Goal: Transaction & Acquisition: Purchase product/service

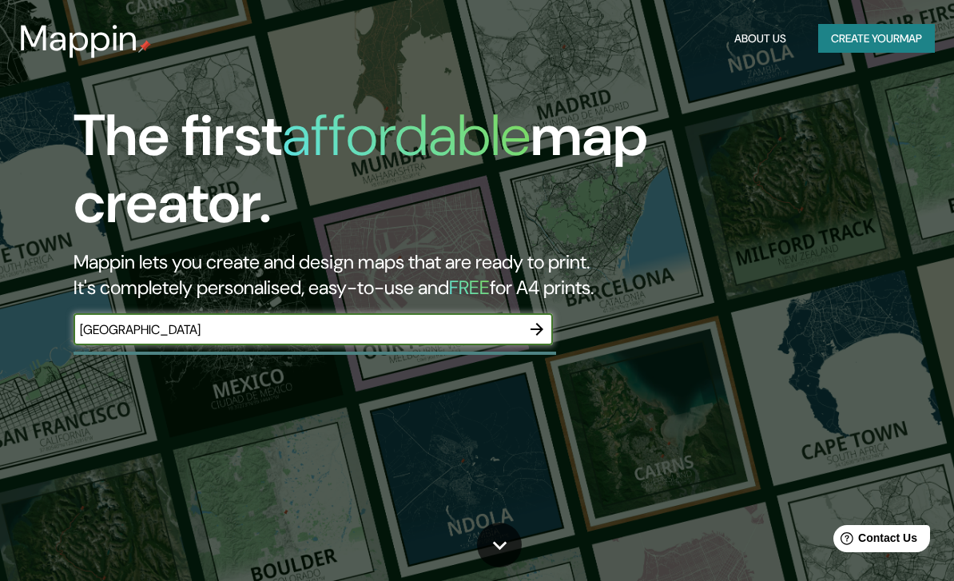
type input "[GEOGRAPHIC_DATA]"
click at [541, 331] on icon "button" at bounding box center [536, 329] width 19 height 19
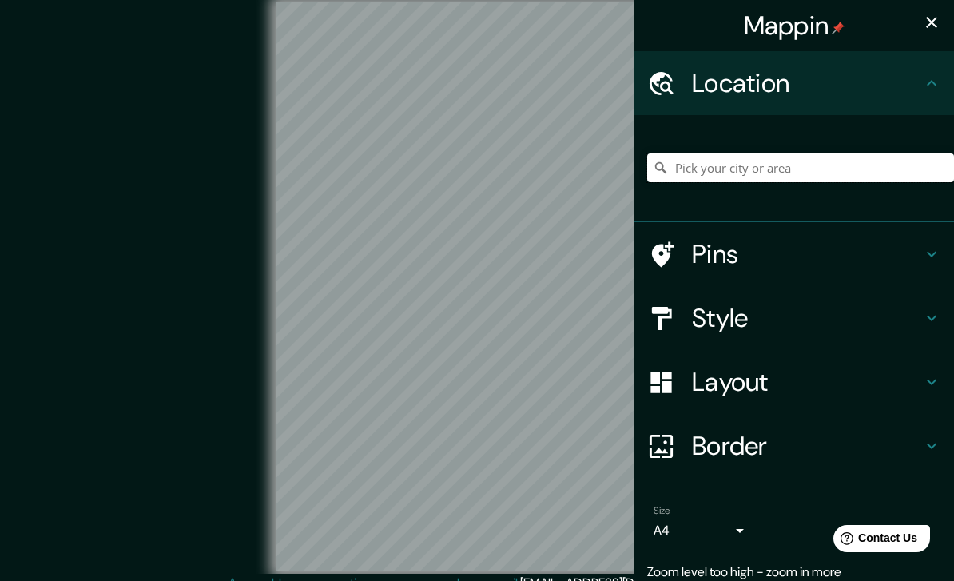
click at [738, 179] on input "Pick your city or area" at bounding box center [800, 167] width 307 height 29
click at [866, 223] on div "Pins" at bounding box center [795, 254] width 320 height 64
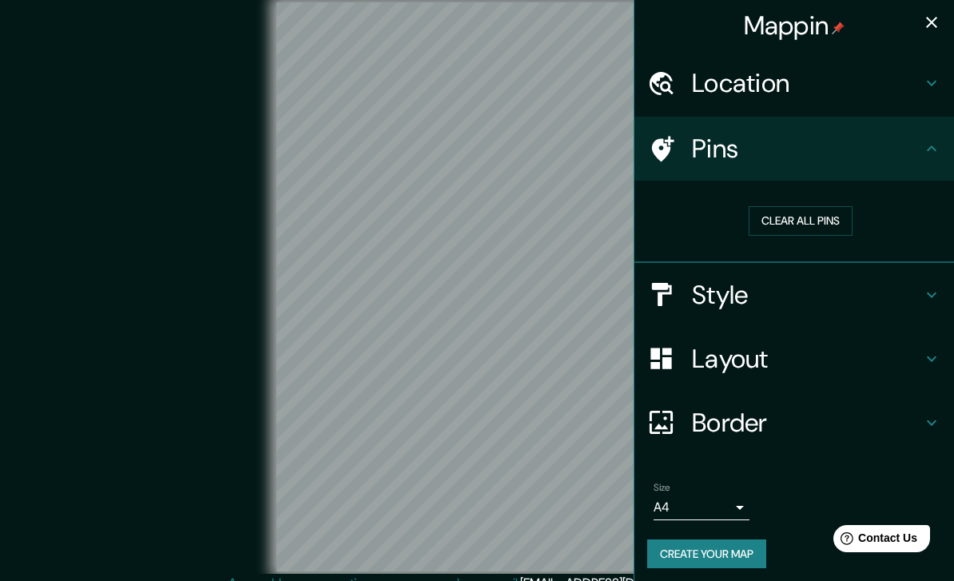
click at [751, 297] on h4 "Style" at bounding box center [807, 295] width 230 height 32
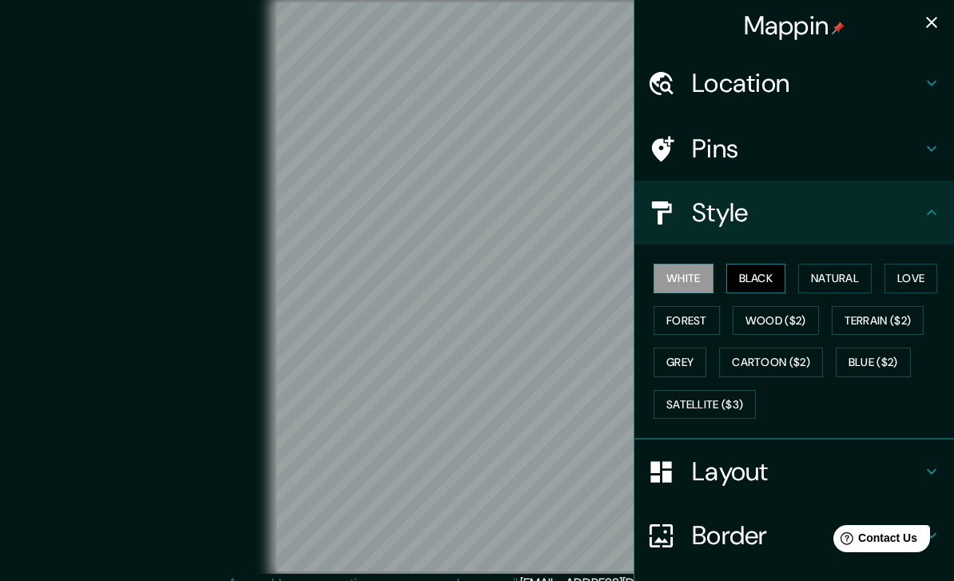
click at [774, 271] on button "Black" at bounding box center [756, 279] width 60 height 30
click at [811, 95] on h4 "Location" at bounding box center [807, 83] width 230 height 32
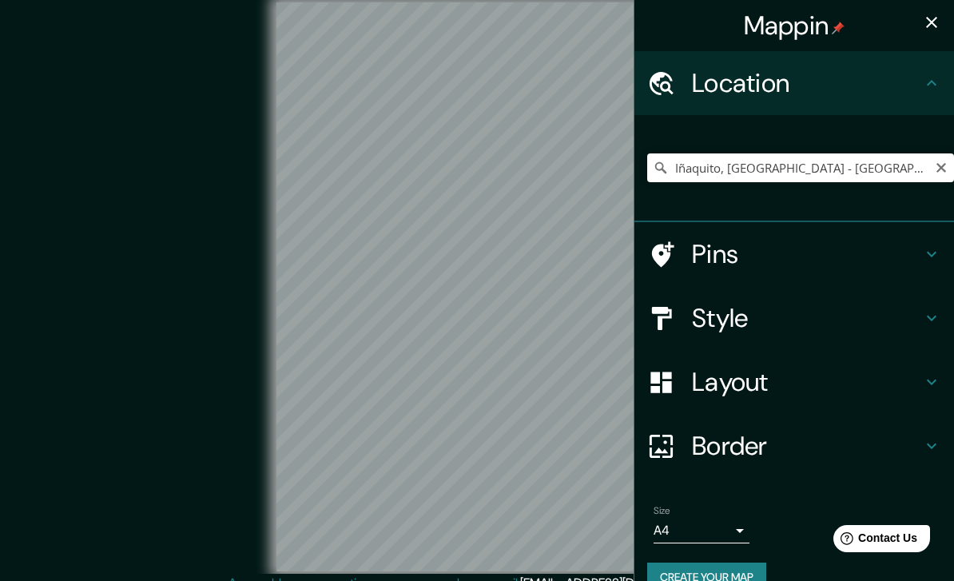
click at [822, 388] on h4 "Layout" at bounding box center [807, 382] width 230 height 32
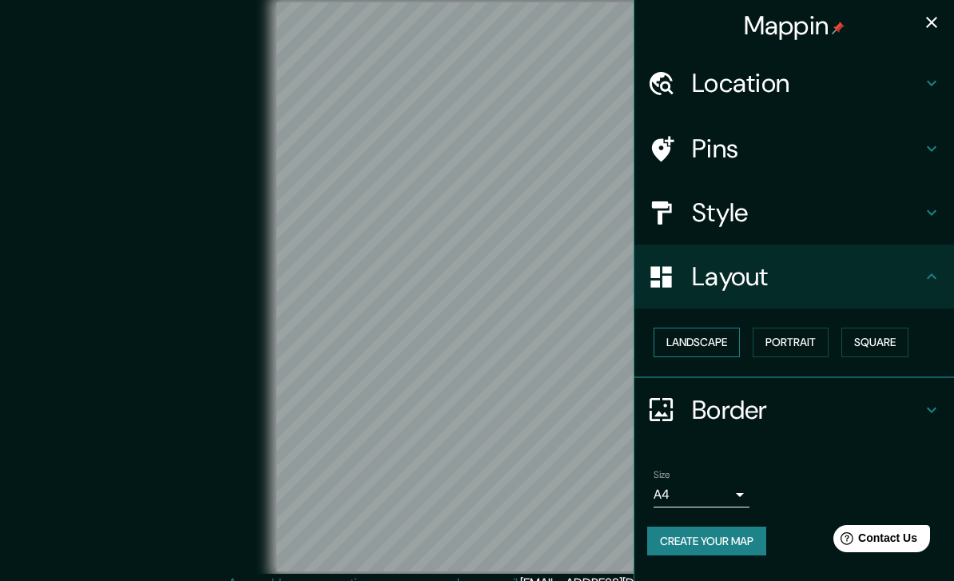
click at [718, 340] on button "Landscape" at bounding box center [697, 343] width 86 height 30
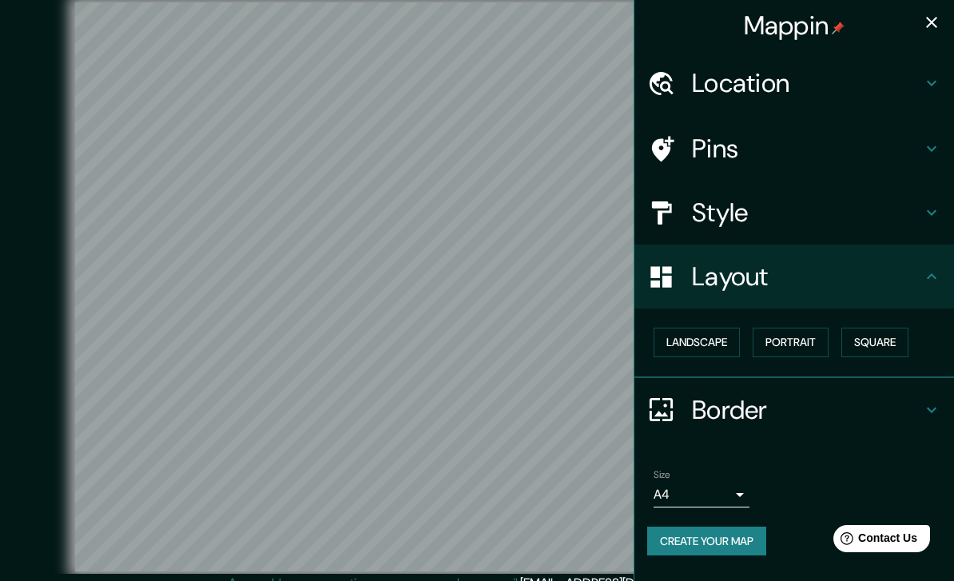
click at [801, 86] on h4 "Location" at bounding box center [807, 83] width 230 height 32
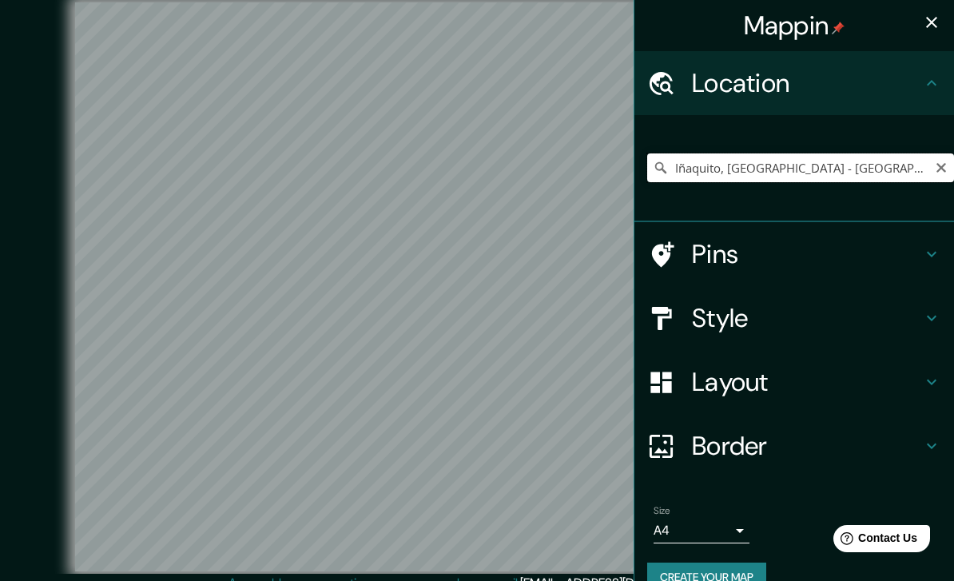
click at [840, 171] on input "Iñaquito, Quito - Pichincha, 1702, Ecuador" at bounding box center [800, 167] width 307 height 29
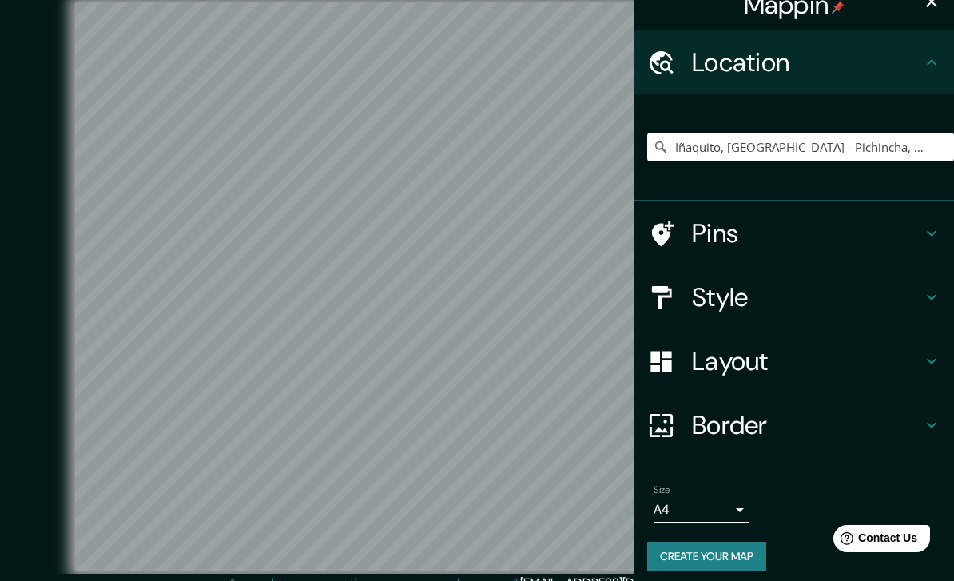
scroll to position [22, 0]
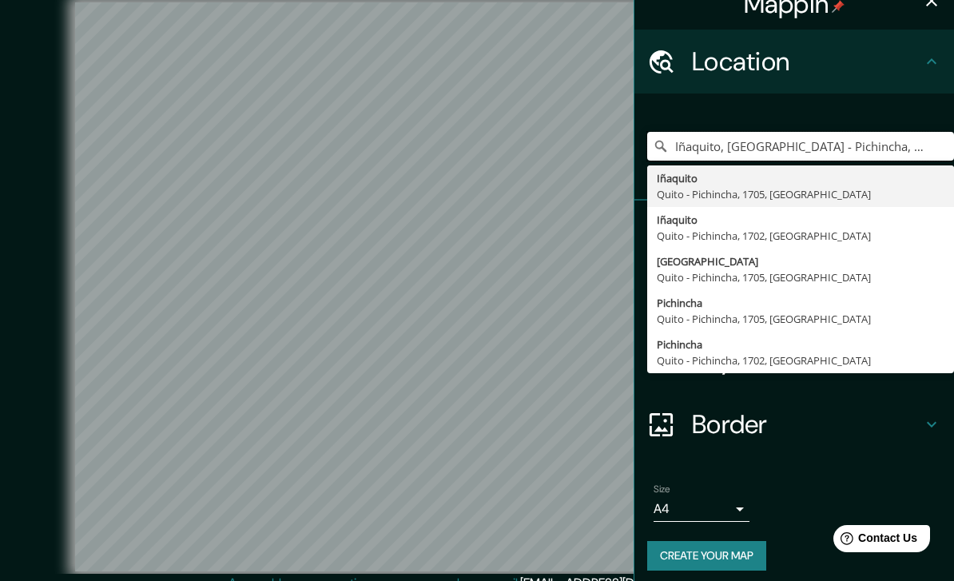
type input "Iñaquito, Quito - Pichincha, 1705, Ecuador"
click at [730, 503] on body "Mappin Location Iñaquito, Quito - Pichincha, 1705, Ecuador Iñaquito Quito - Pic…" at bounding box center [477, 290] width 954 height 581
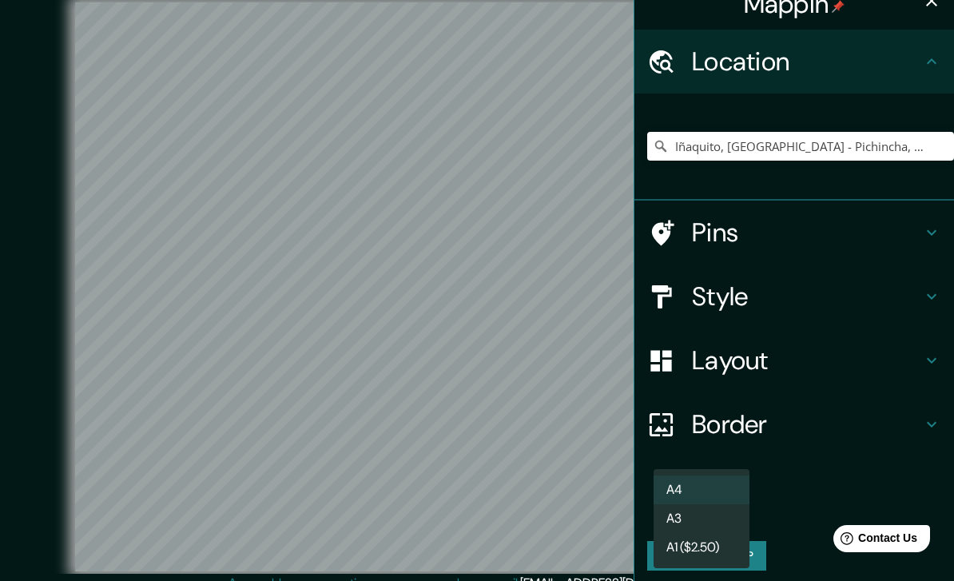
click at [714, 507] on li "A3" at bounding box center [702, 518] width 96 height 29
type input "a4"
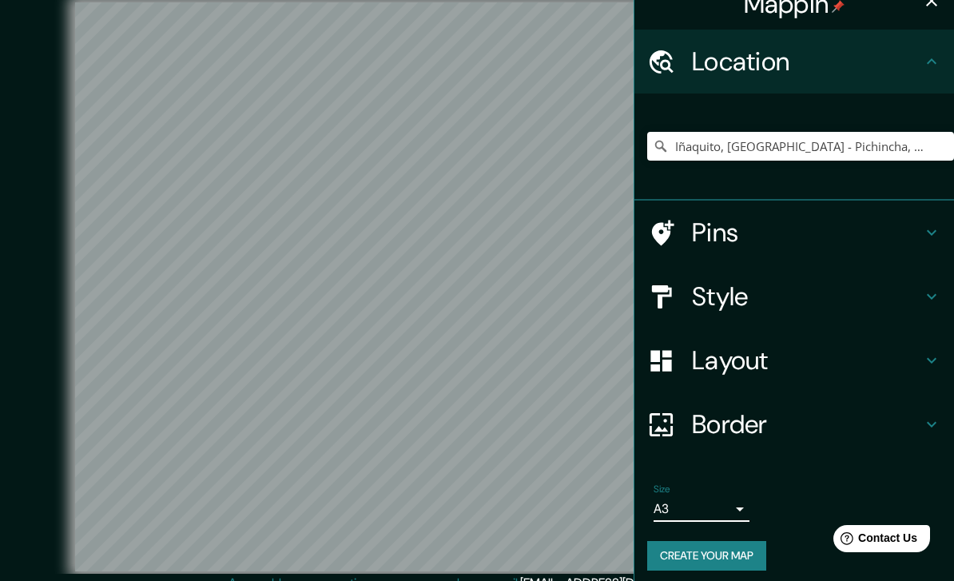
click at [735, 550] on button "Create your map" at bounding box center [706, 556] width 119 height 30
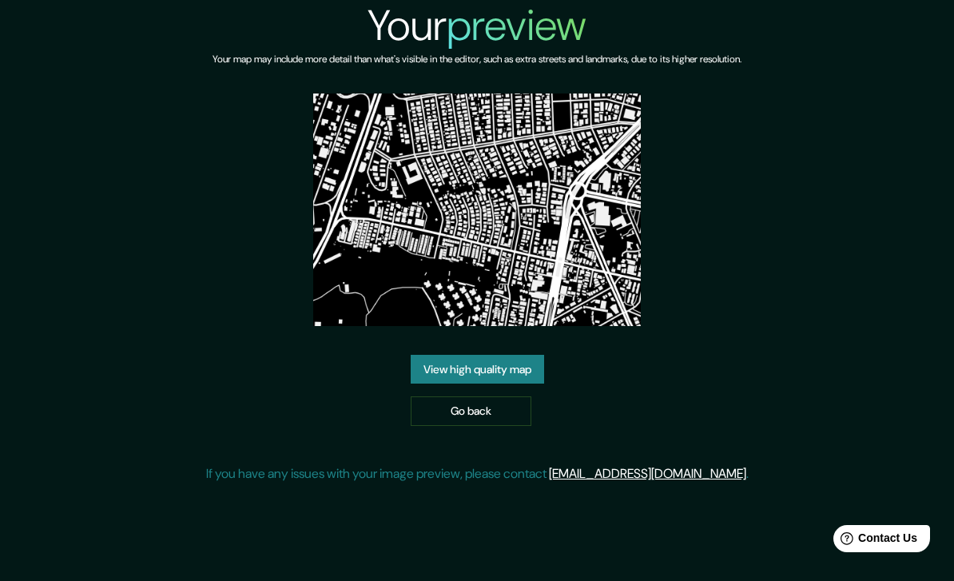
click at [502, 384] on link "View high quality map" at bounding box center [477, 370] width 133 height 30
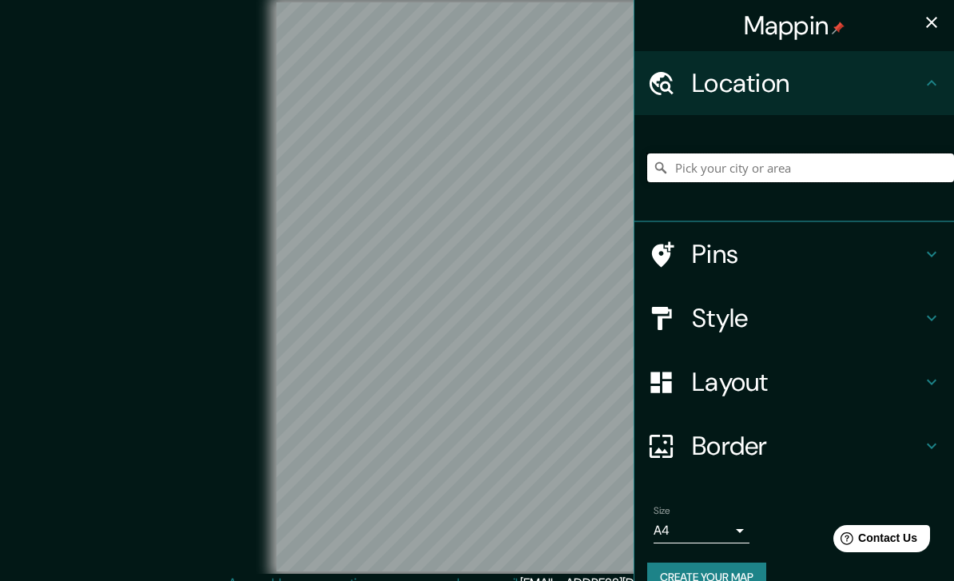
click at [786, 172] on input "Pick your city or area" at bounding box center [800, 167] width 307 height 29
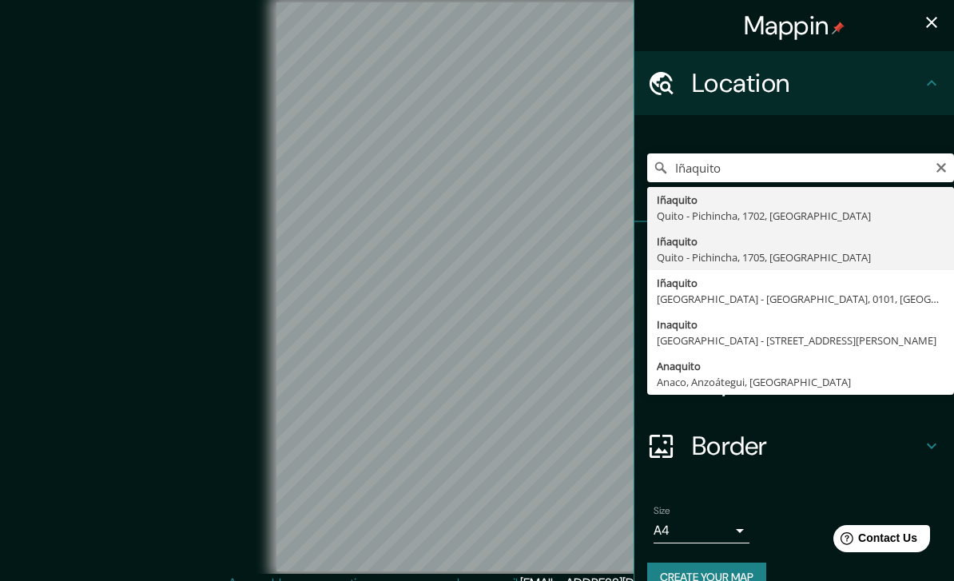
type input "Iñaquito, [GEOGRAPHIC_DATA] - Pichincha, 1705, [GEOGRAPHIC_DATA]"
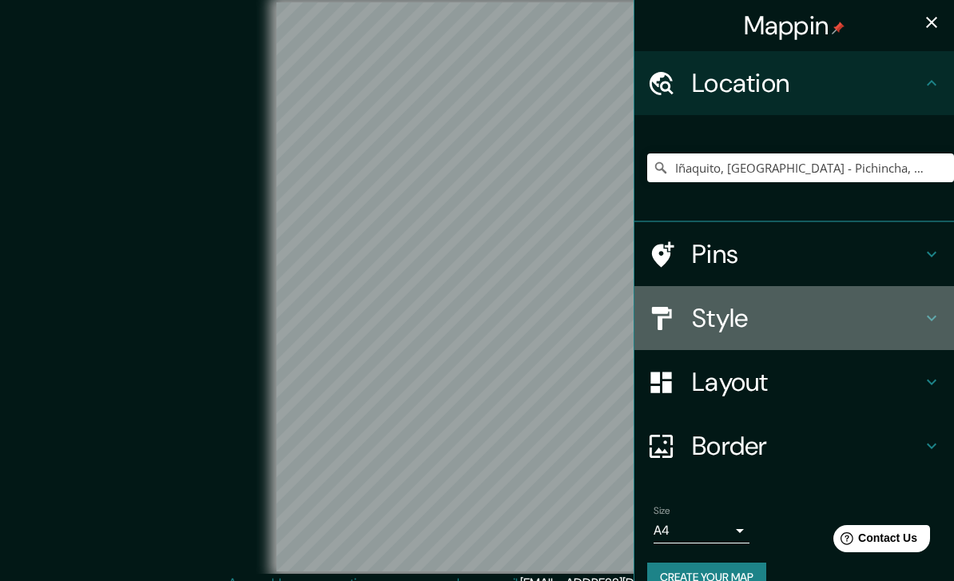
click at [841, 307] on h4 "Style" at bounding box center [807, 318] width 230 height 32
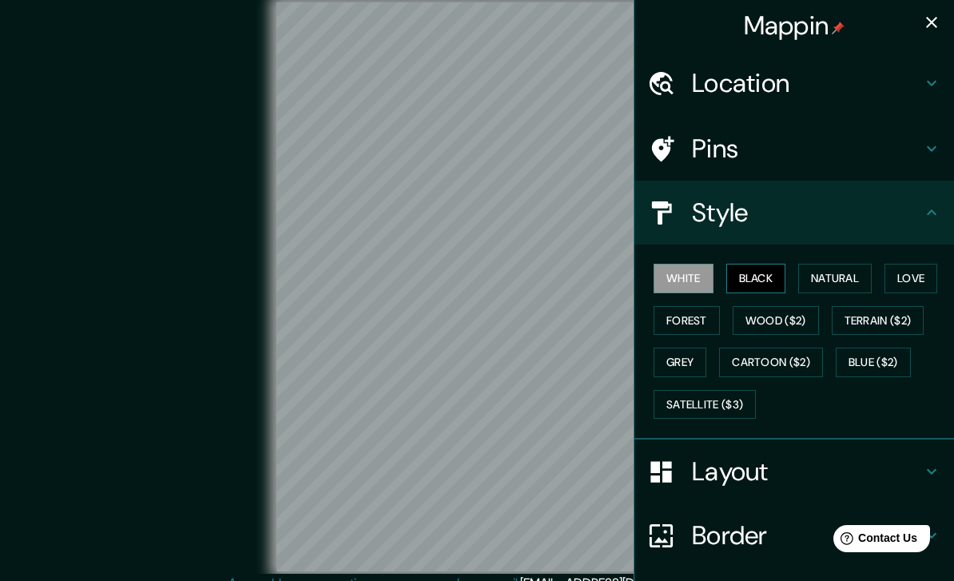
click at [778, 276] on button "Black" at bounding box center [756, 279] width 60 height 30
click at [734, 467] on h4 "Layout" at bounding box center [807, 472] width 230 height 32
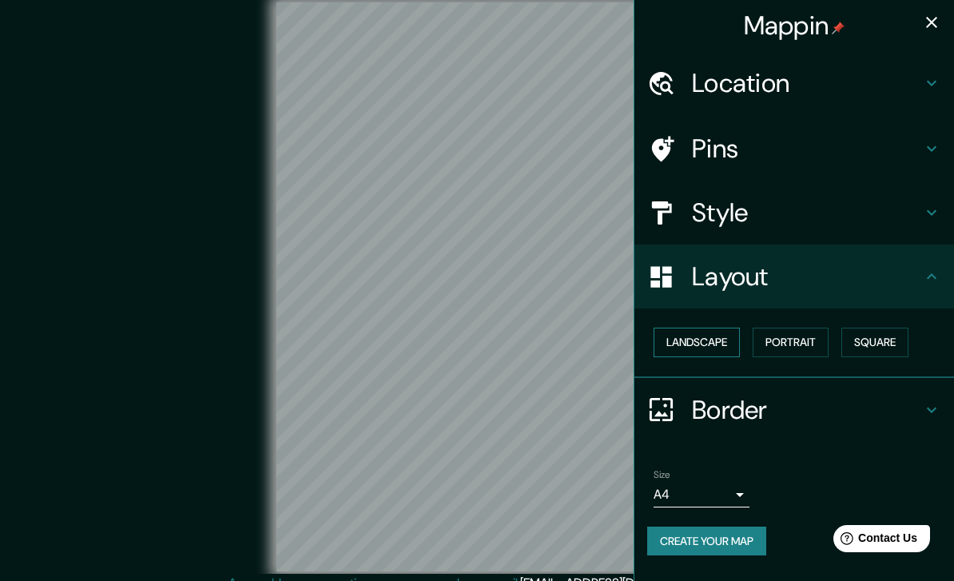
click at [706, 330] on button "Landscape" at bounding box center [697, 343] width 86 height 30
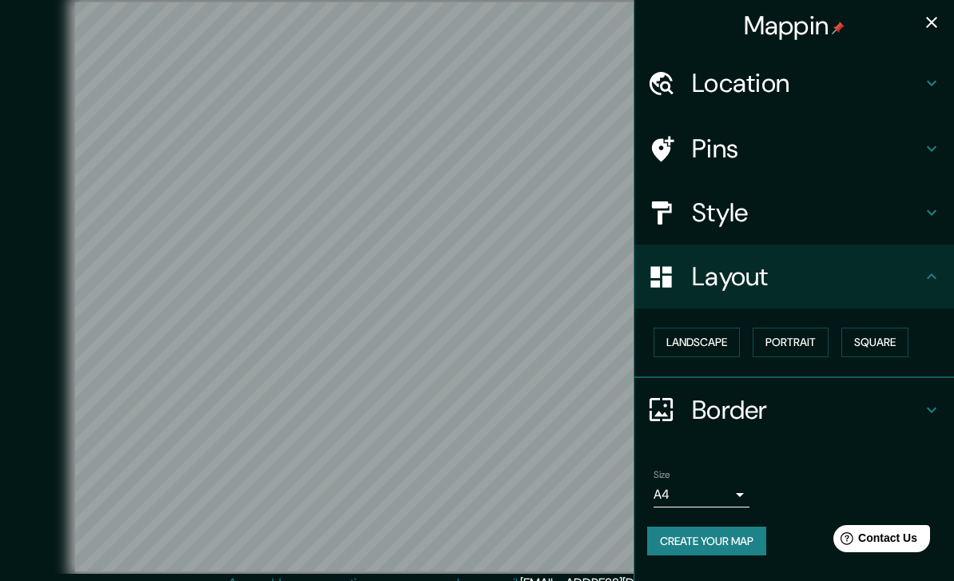
click at [910, 27] on div "Mappin" at bounding box center [795, 25] width 320 height 51
click at [717, 482] on body "Mappin Location Iñaquito, Quito - Pichincha, 1705, Ecuador Pins Style Layout La…" at bounding box center [477, 290] width 954 height 581
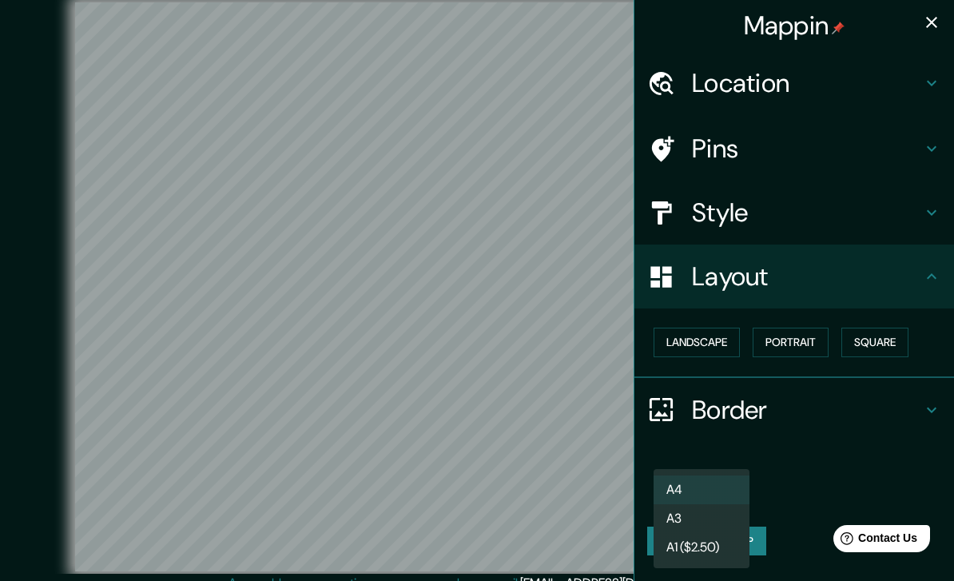
click at [722, 513] on li "A3" at bounding box center [702, 518] width 96 height 29
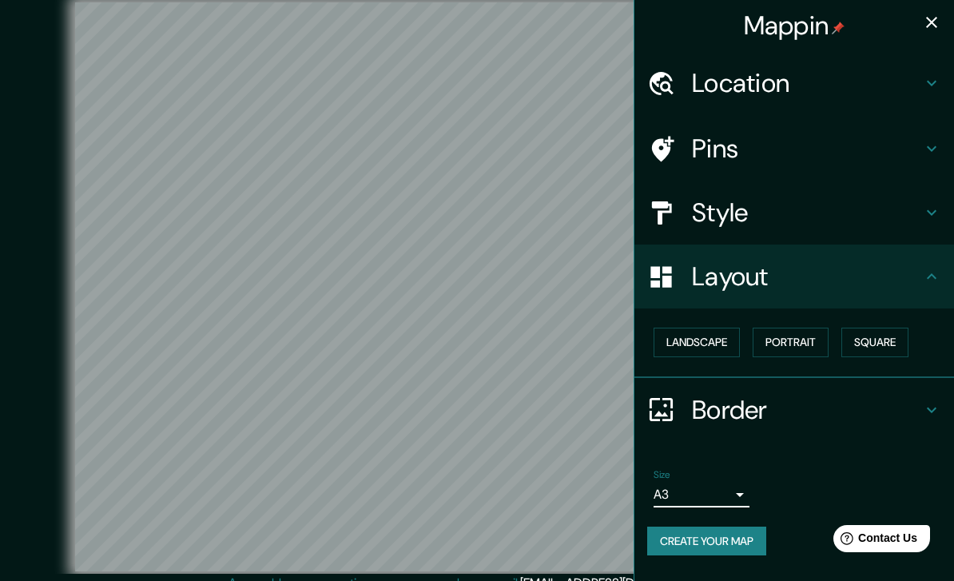
click at [935, 23] on icon "button" at bounding box center [931, 22] width 19 height 19
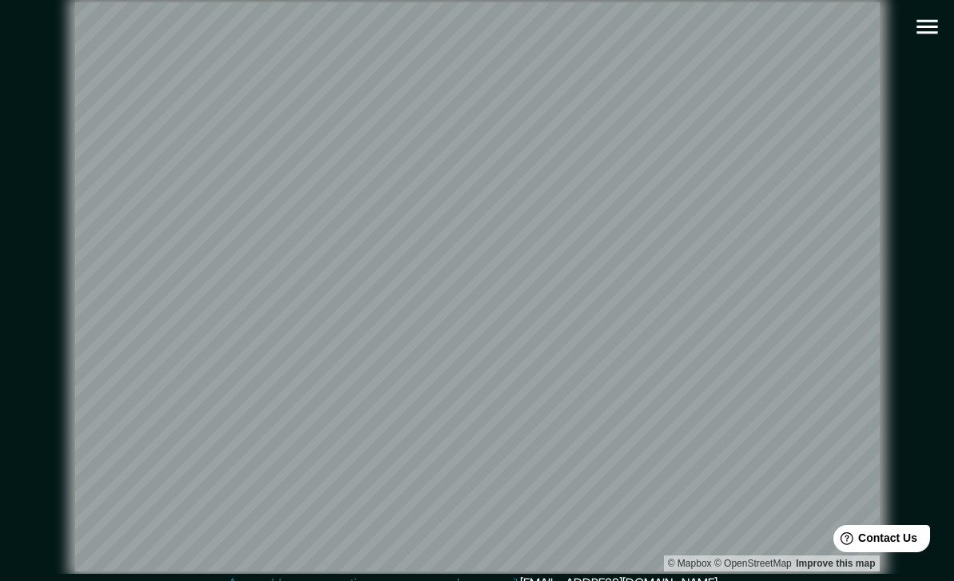
click at [922, 28] on icon "button" at bounding box center [927, 27] width 28 height 28
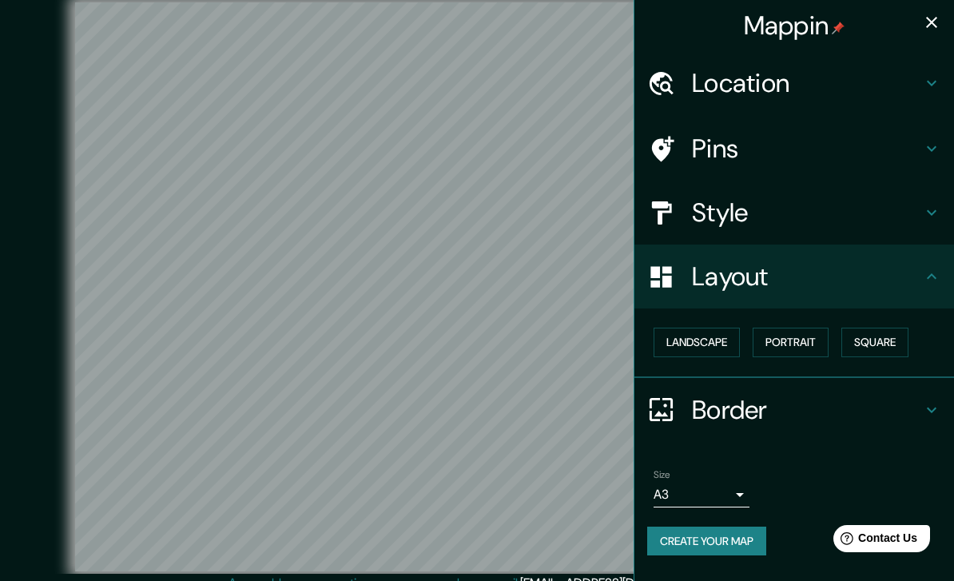
click at [734, 527] on button "Create your map" at bounding box center [706, 542] width 119 height 30
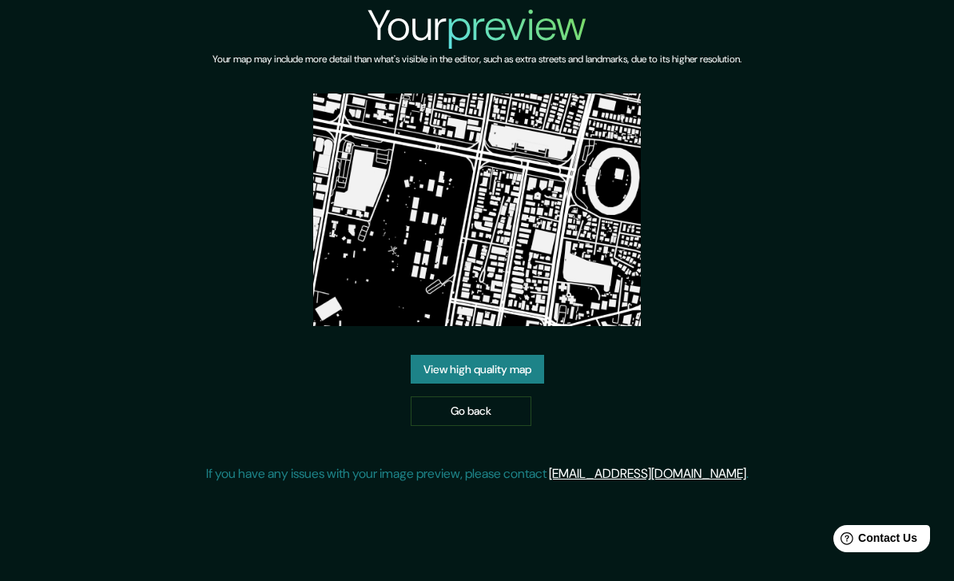
click at [519, 384] on link "View high quality map" at bounding box center [477, 370] width 133 height 30
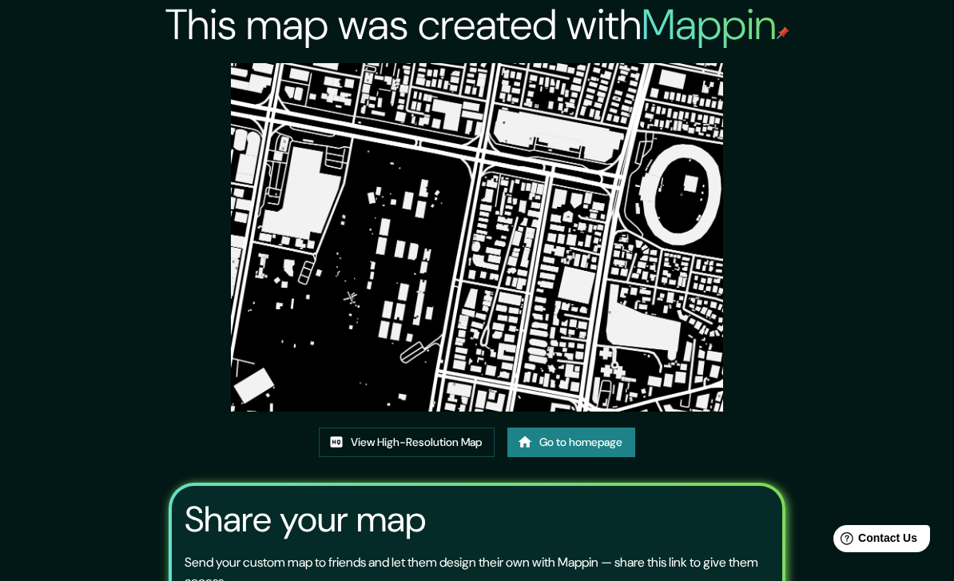
scroll to position [3, 0]
